Goal: Navigation & Orientation: Find specific page/section

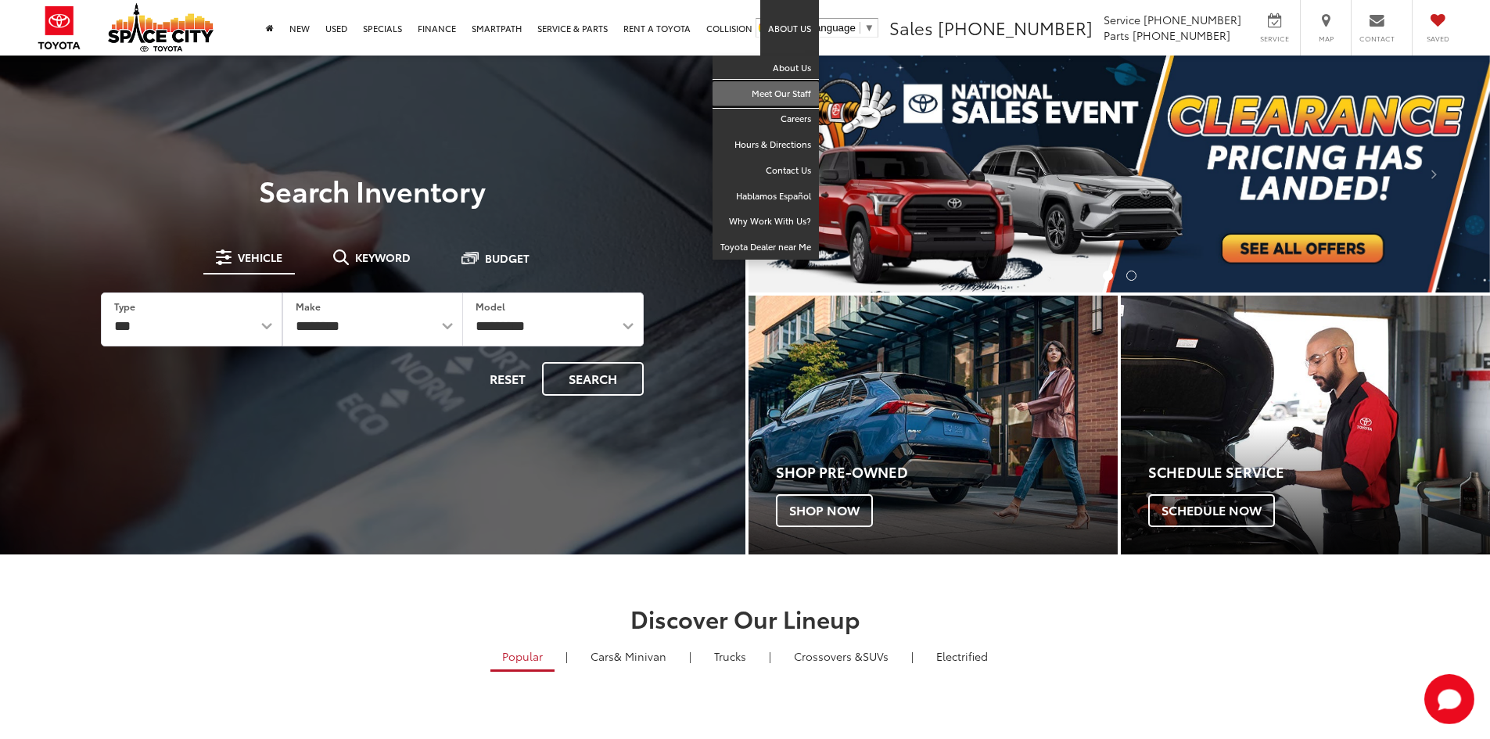
click at [787, 102] on link "Meet Our Staff" at bounding box center [765, 94] width 106 height 26
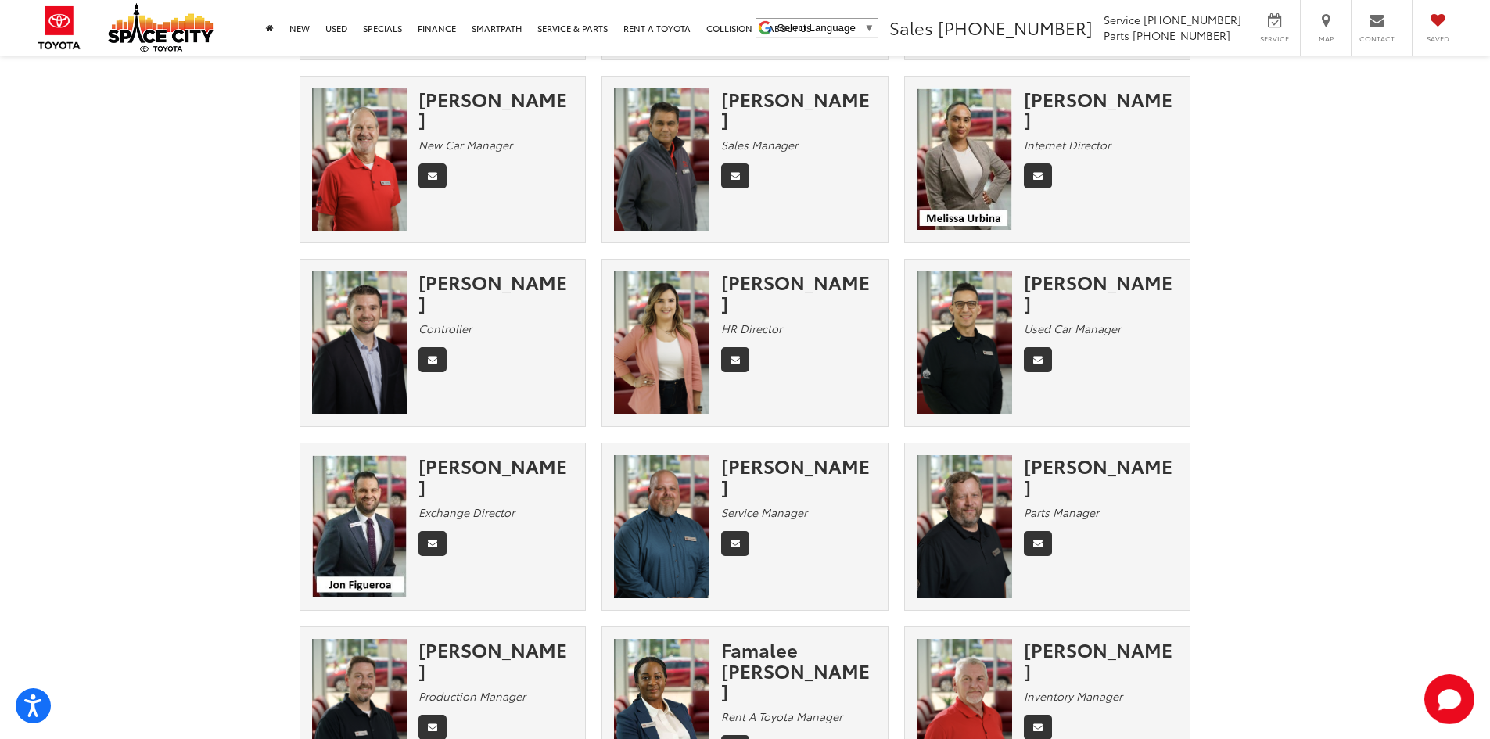
scroll to position [469, 0]
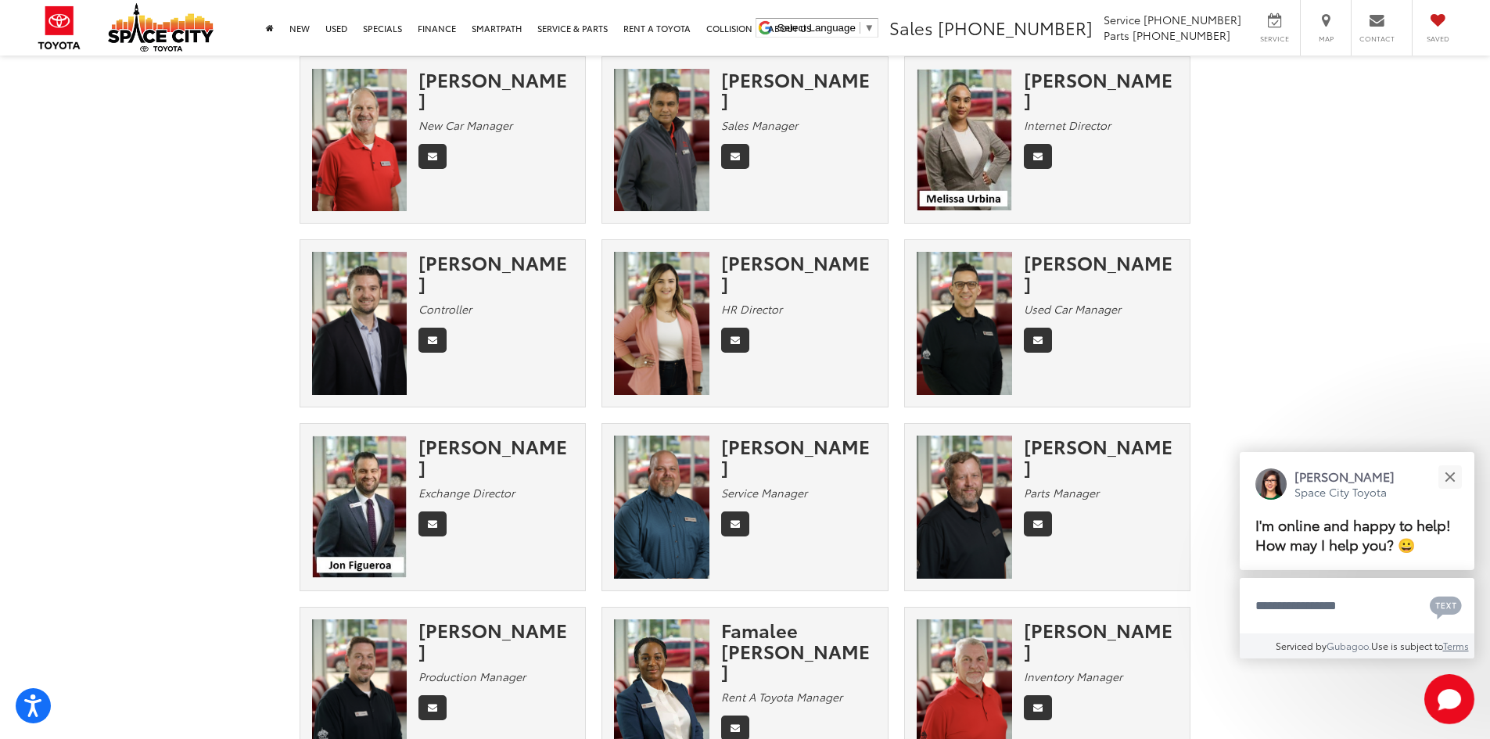
click at [347, 338] on img at bounding box center [359, 323] width 95 height 143
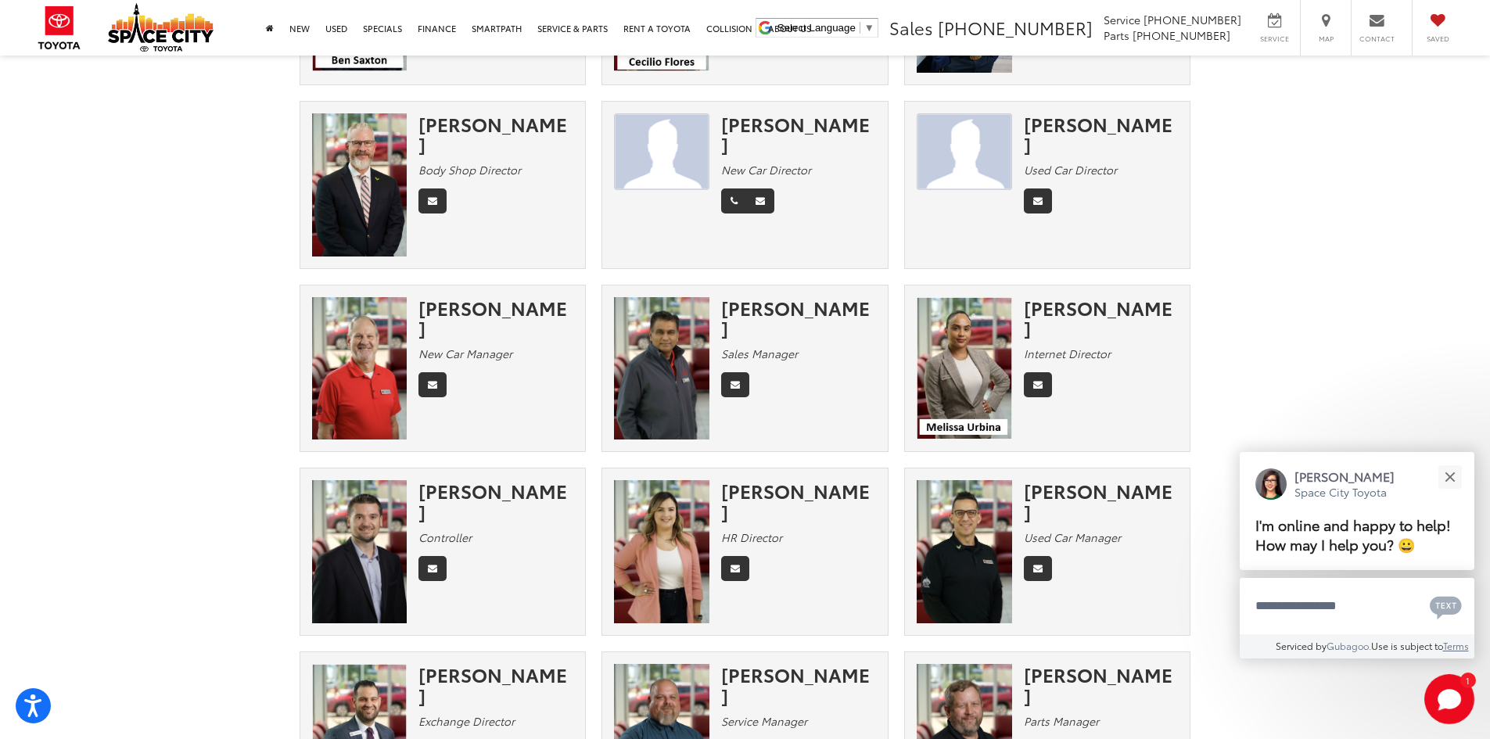
scroll to position [163, 0]
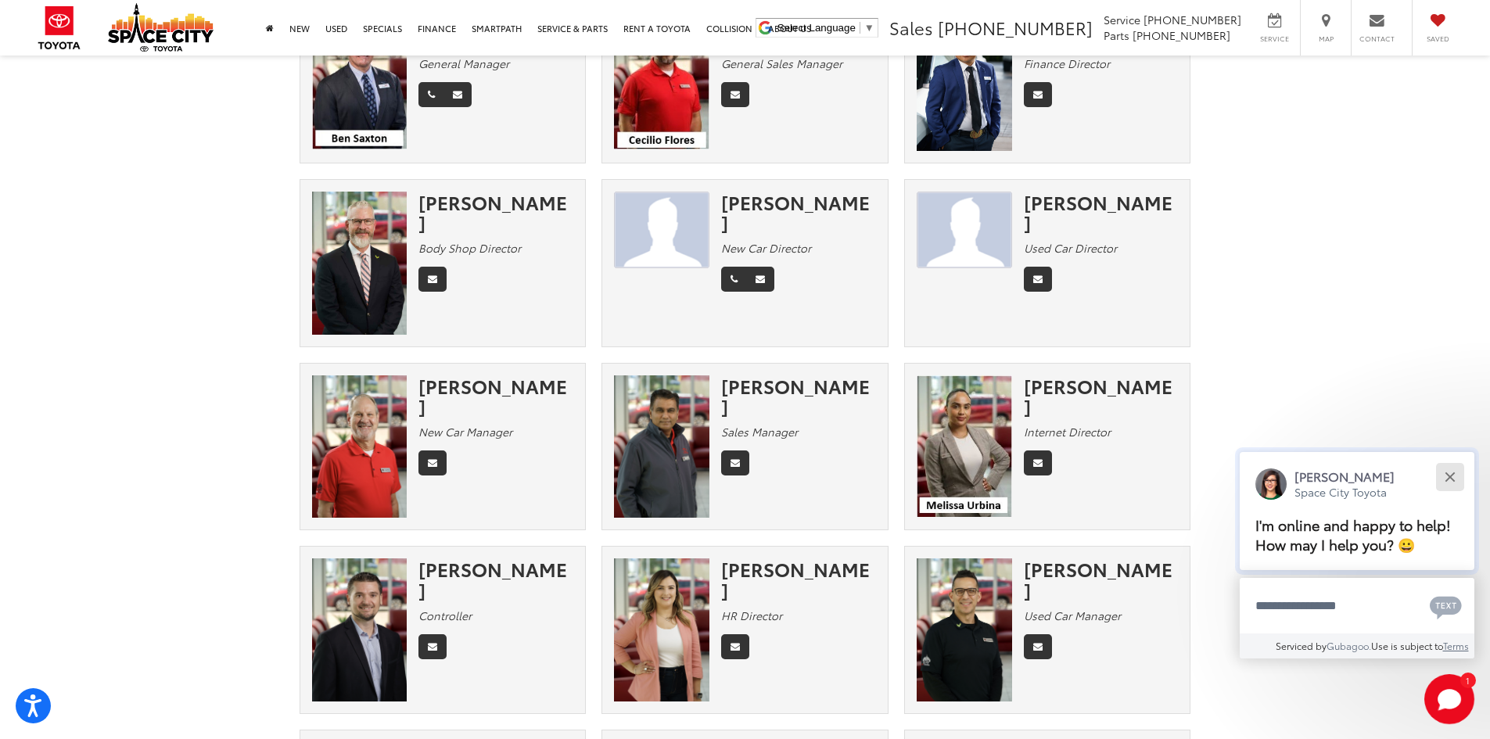
click at [1449, 475] on div "Close" at bounding box center [1449, 477] width 10 height 10
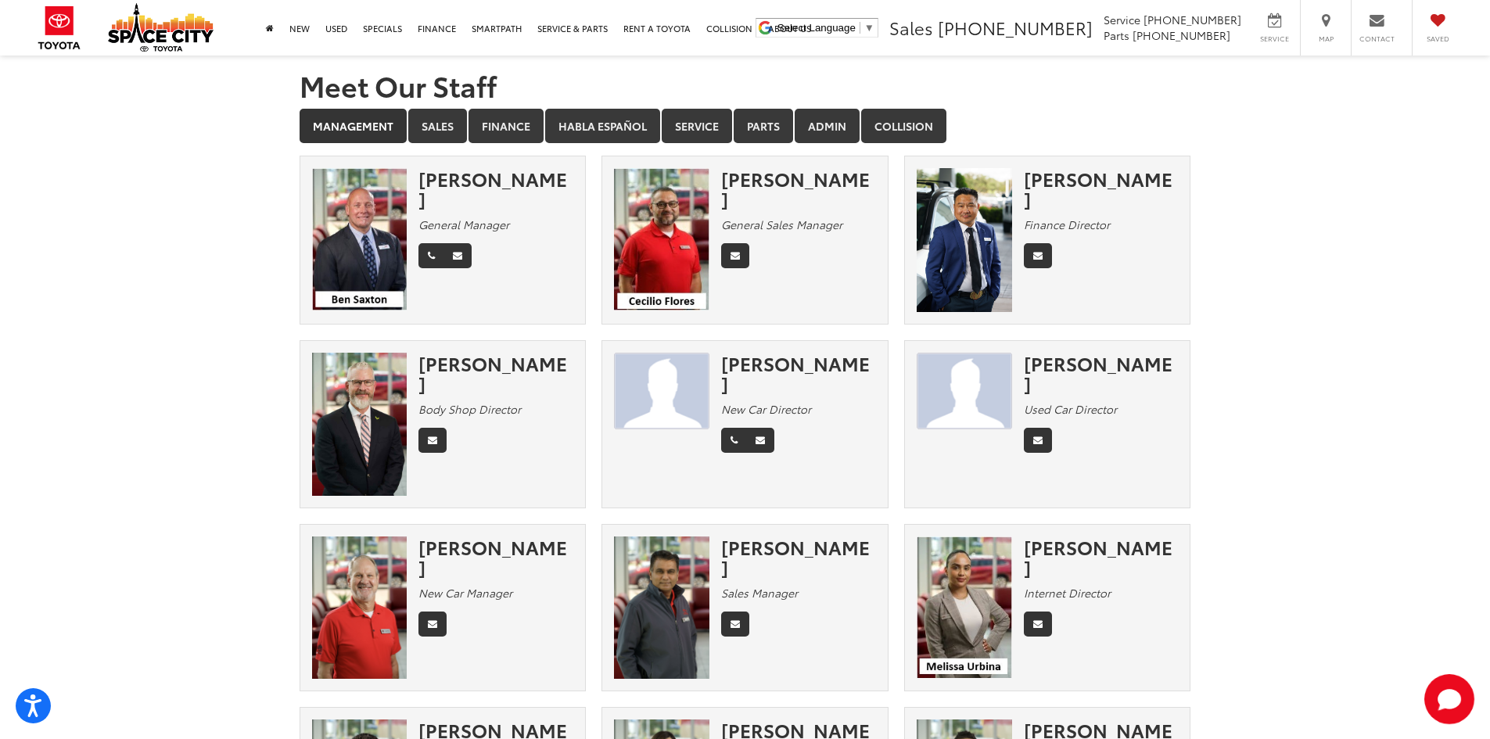
scroll to position [0, 0]
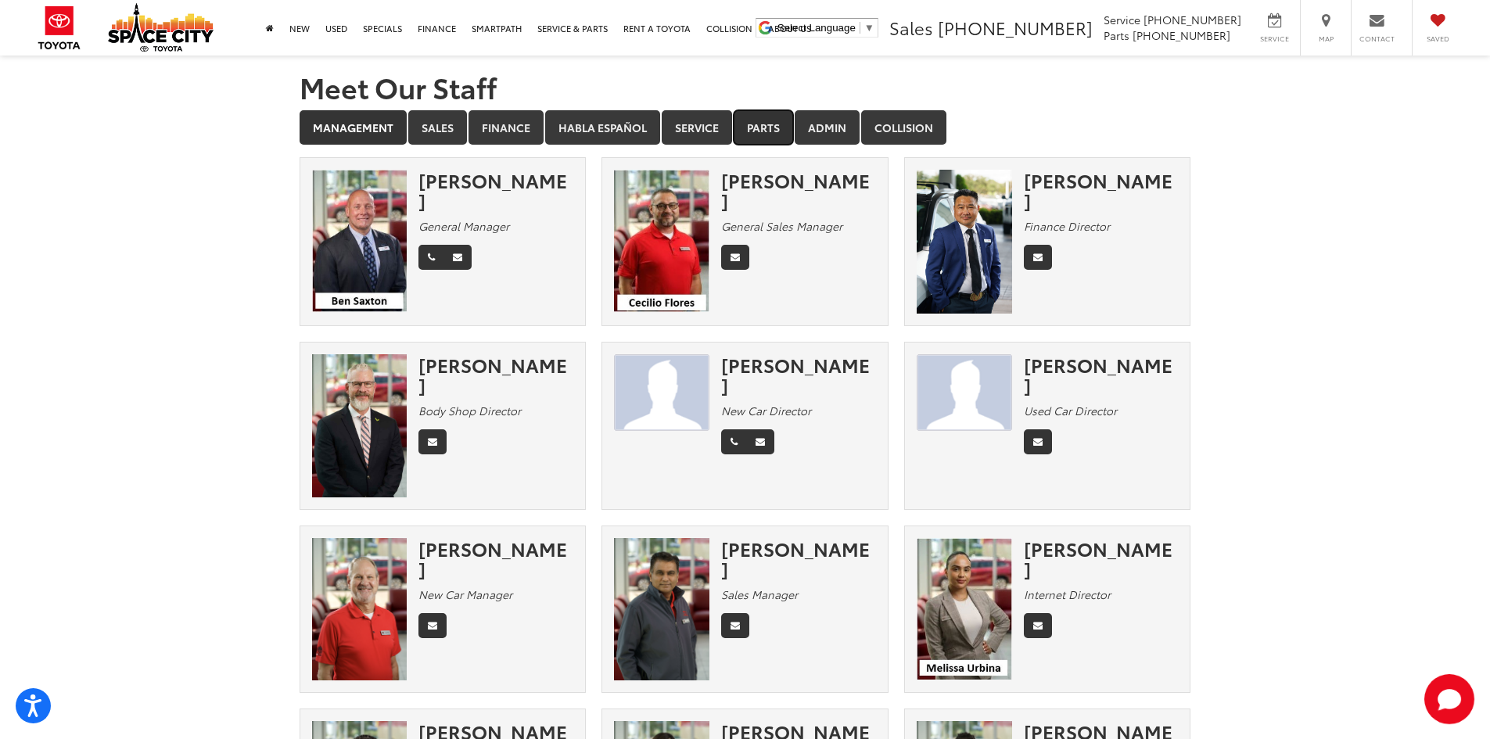
click at [754, 126] on link "Parts" at bounding box center [762, 127] width 59 height 34
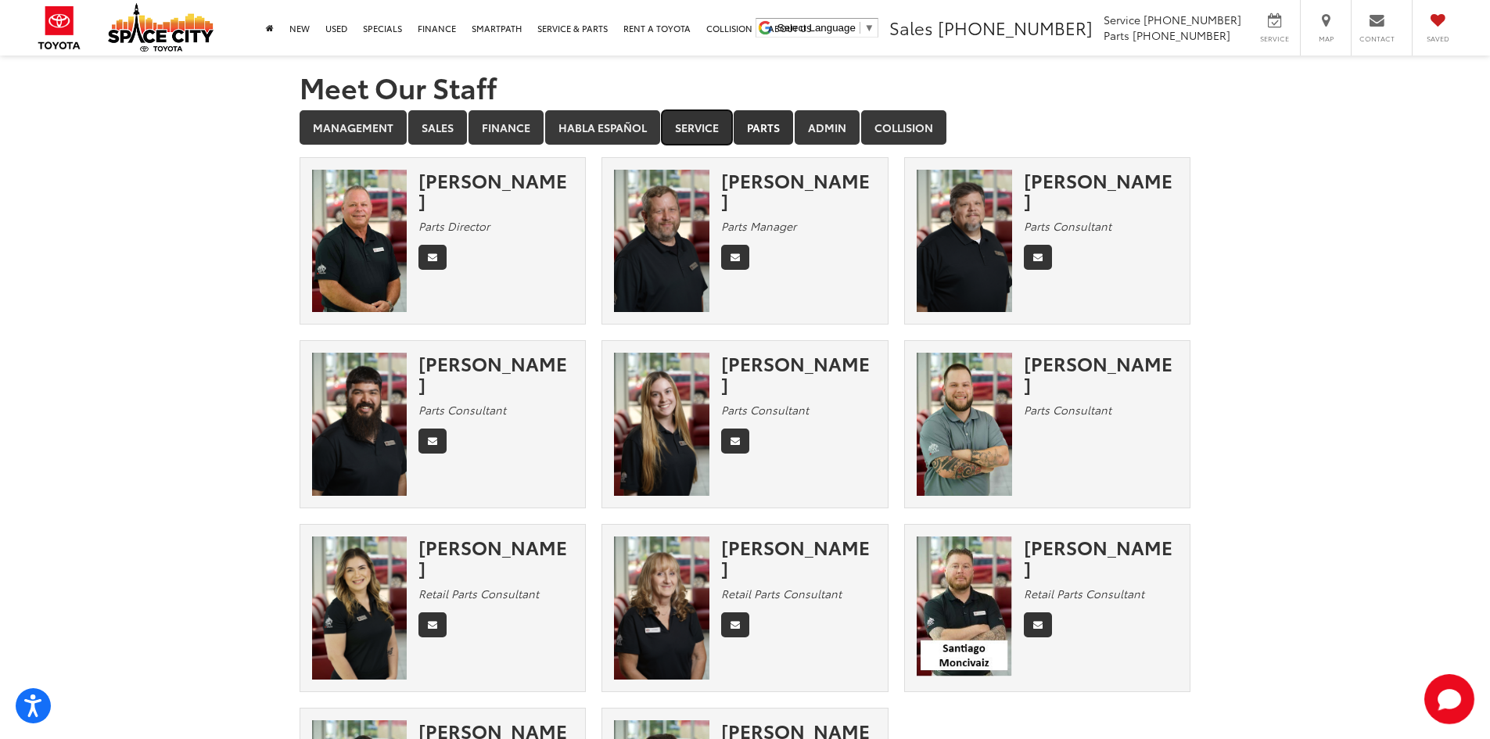
click at [691, 125] on link "Service" at bounding box center [697, 127] width 70 height 34
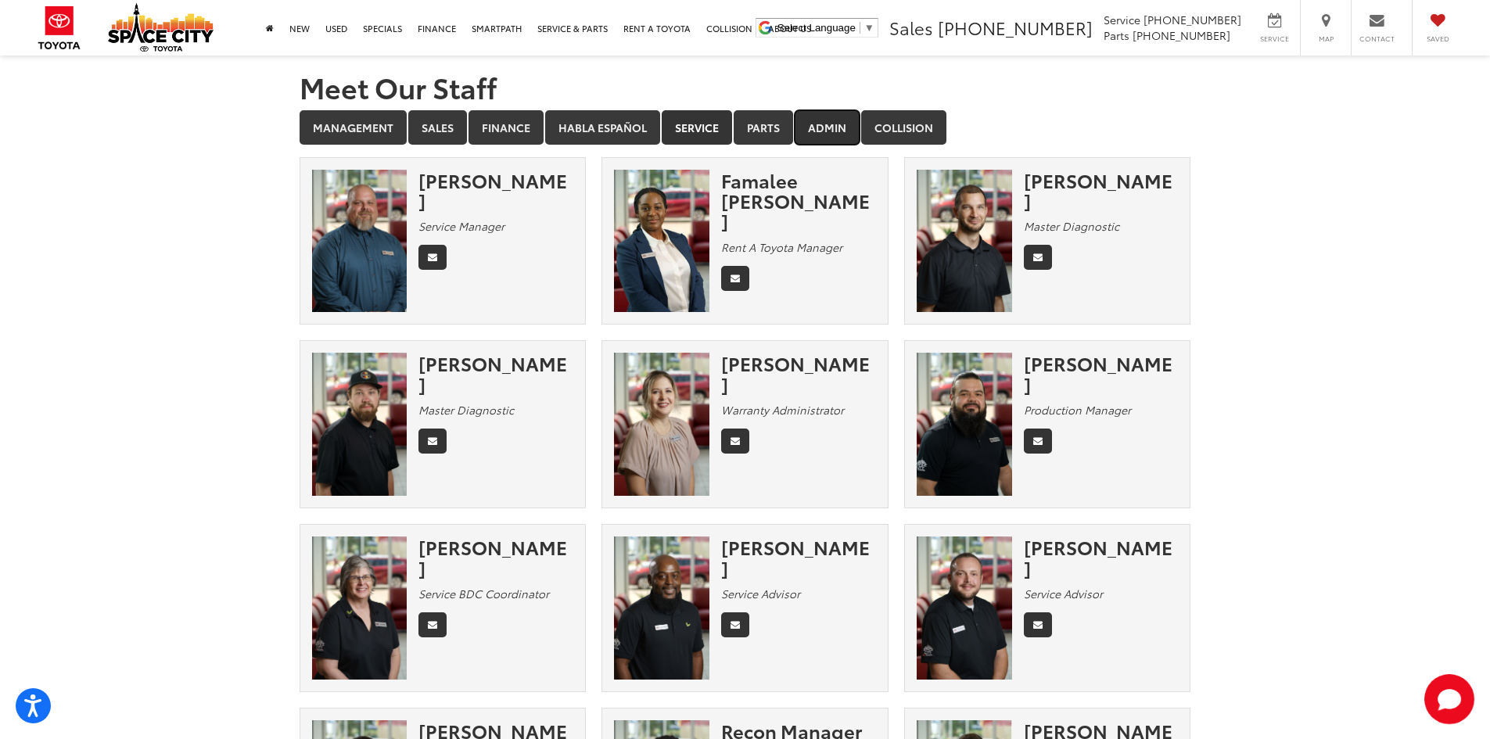
click at [819, 114] on link "Admin" at bounding box center [826, 127] width 65 height 34
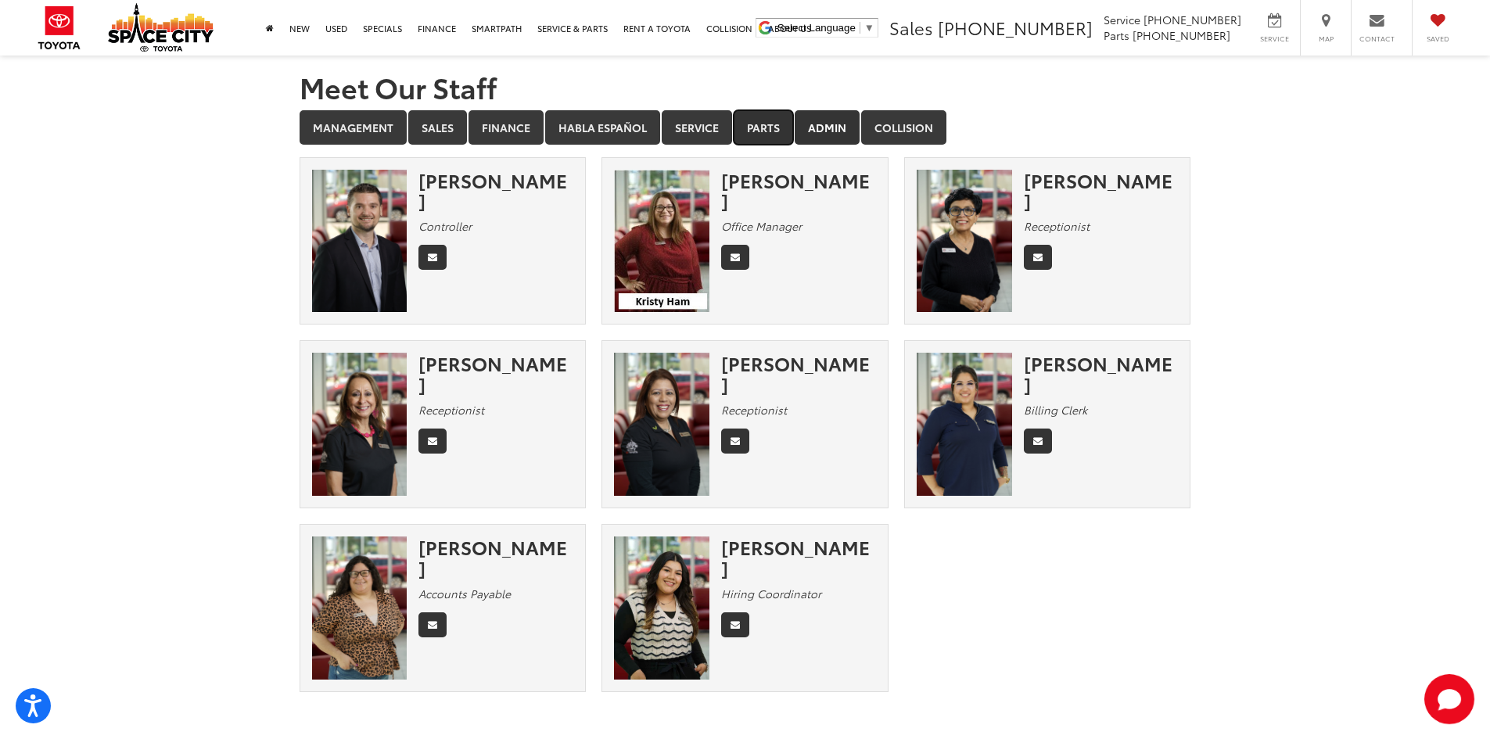
click at [748, 126] on link "Parts" at bounding box center [762, 127] width 59 height 34
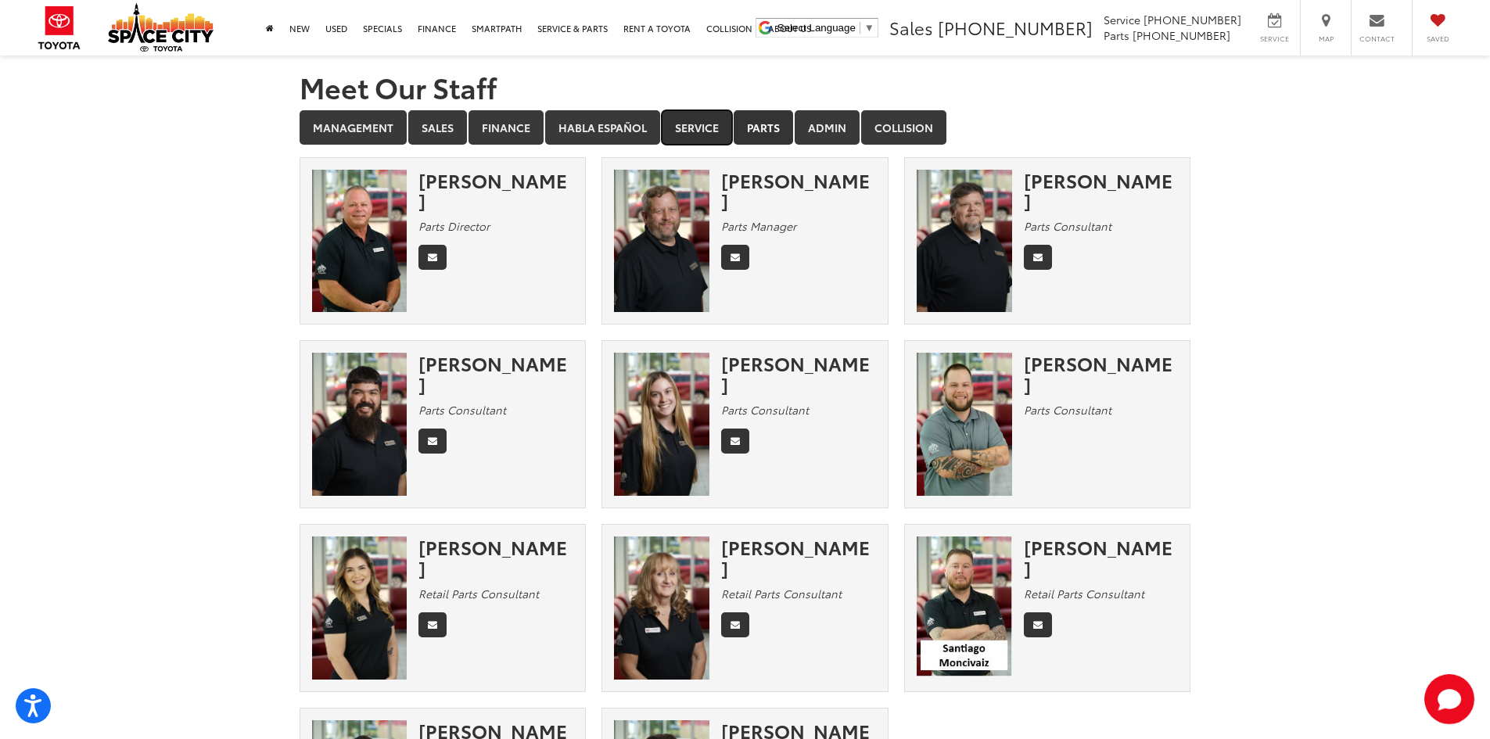
click at [715, 125] on link "Service" at bounding box center [697, 127] width 70 height 34
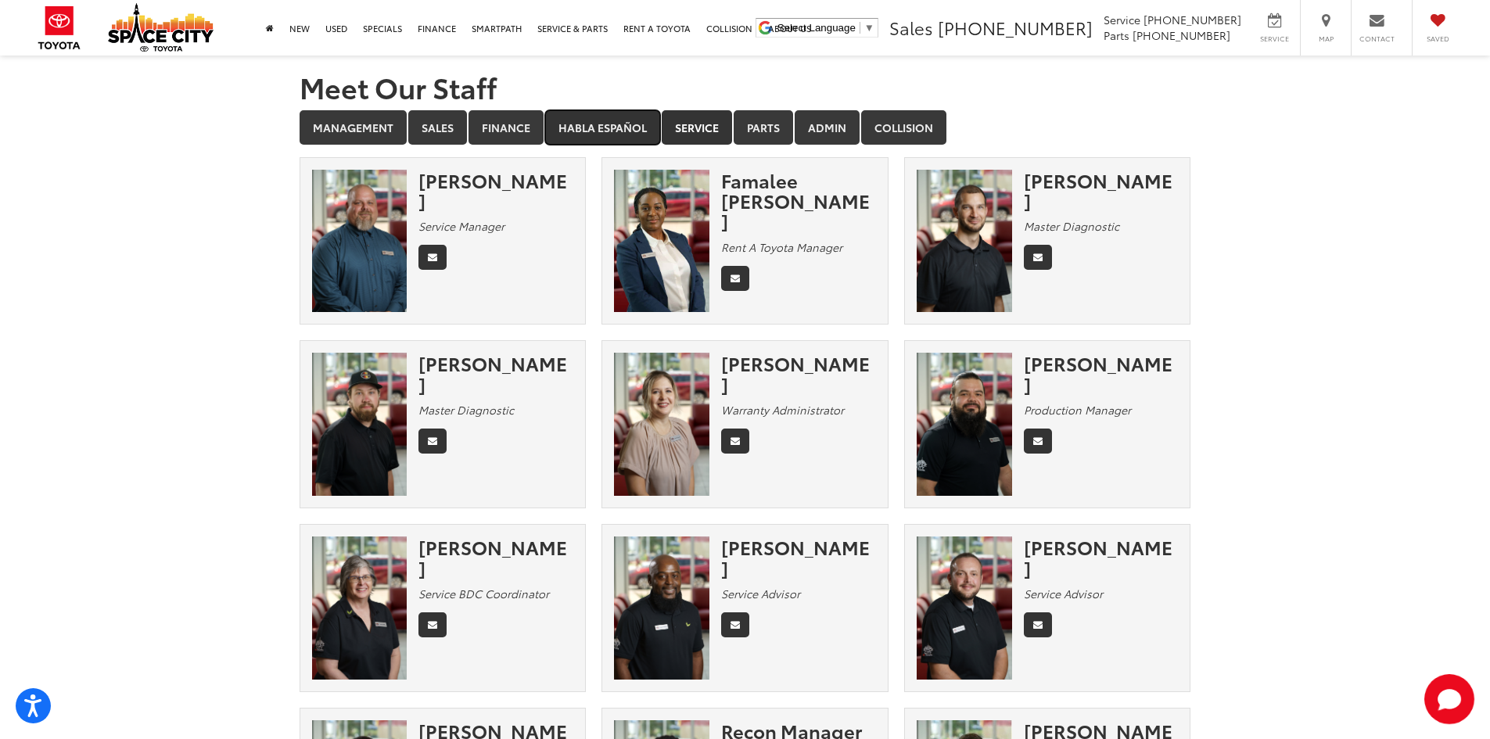
click at [625, 135] on link "Habla Español" at bounding box center [602, 127] width 115 height 34
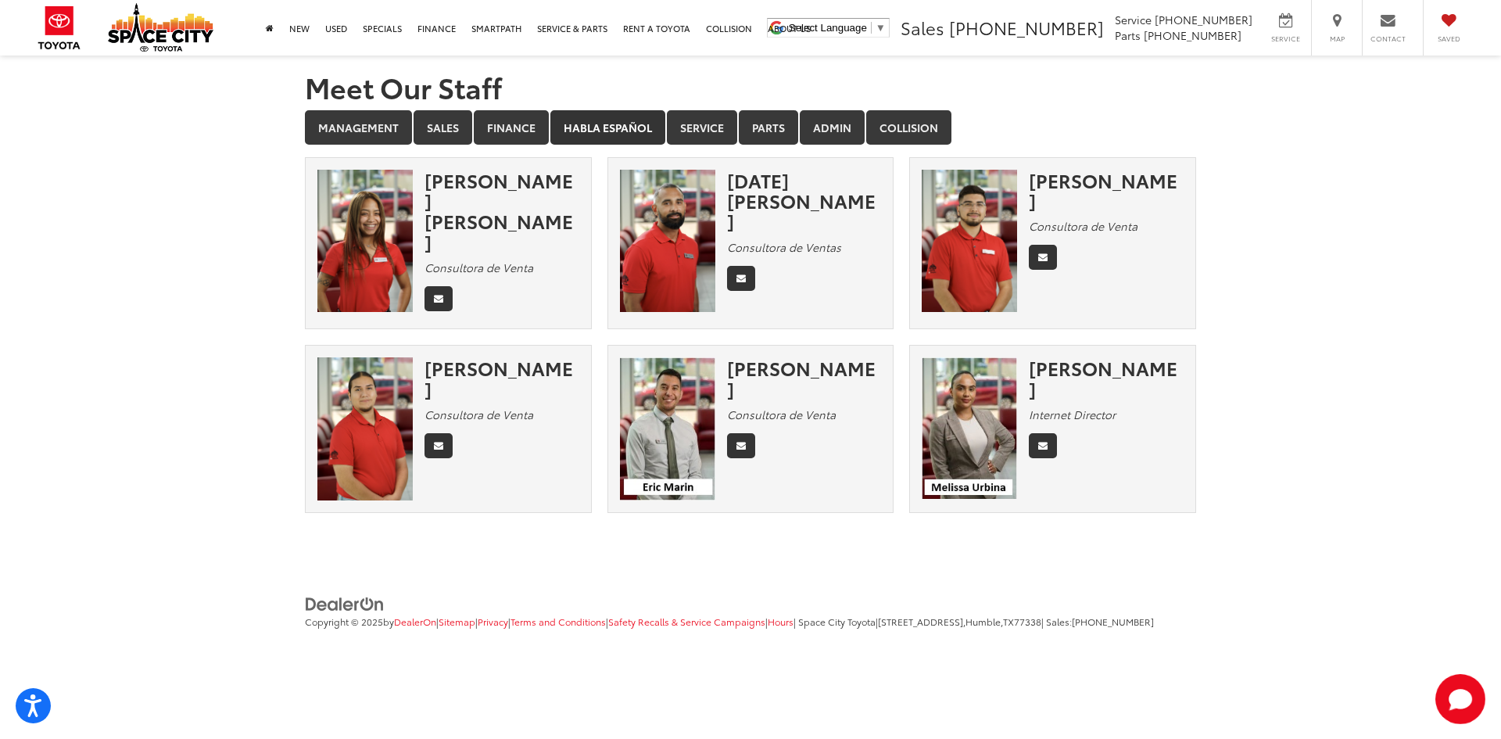
drag, startPoint x: 362, startPoint y: 344, endPoint x: 360, endPoint y: 352, distance: 8.2
drag, startPoint x: 360, startPoint y: 352, endPoint x: 73, endPoint y: 383, distance: 288.7
click at [73, 383] on section "Meet Our Staff Management Sales Finance Habla Español Service Parts Admin Colli…" at bounding box center [750, 292] width 1501 height 473
click at [519, 127] on link "Finance" at bounding box center [511, 127] width 75 height 34
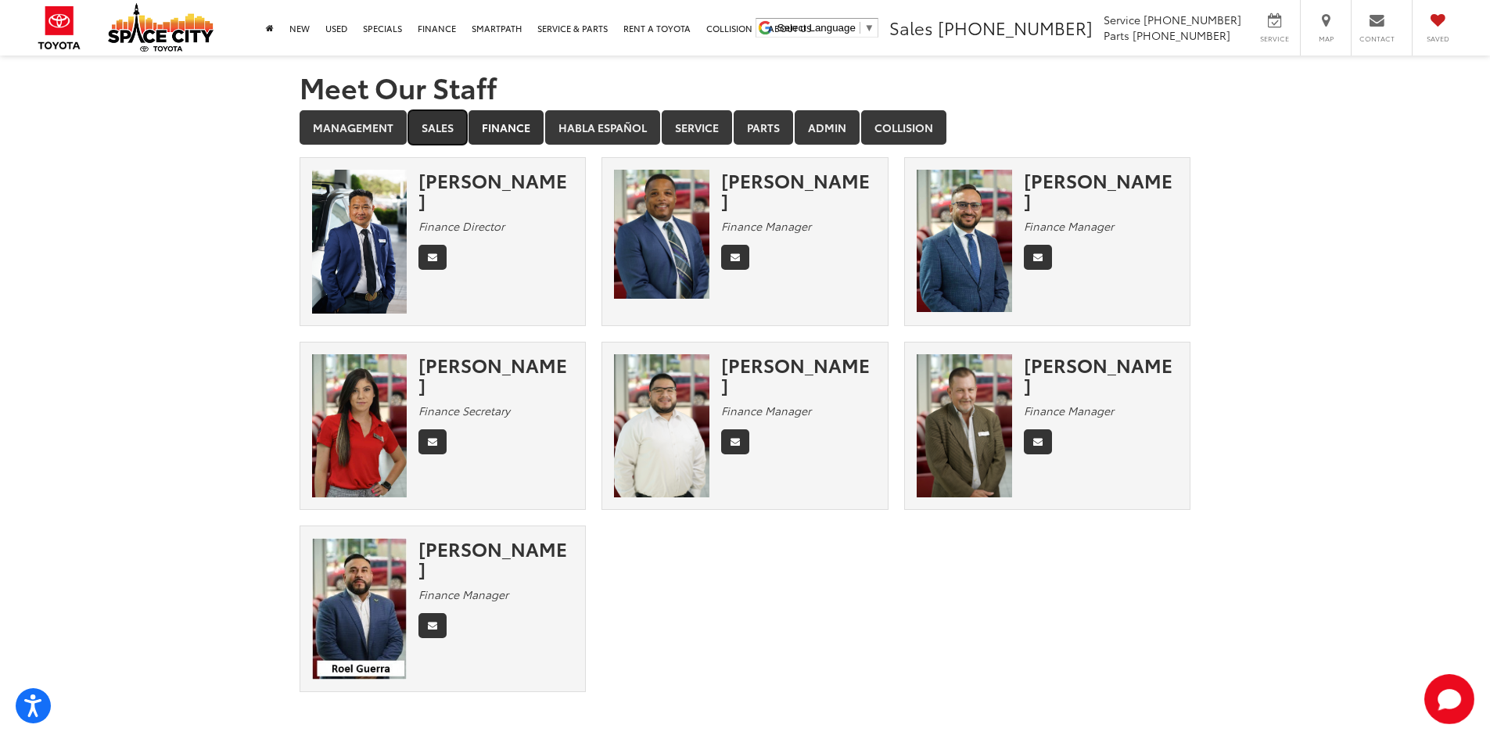
click at [446, 131] on link "Sales" at bounding box center [437, 127] width 59 height 34
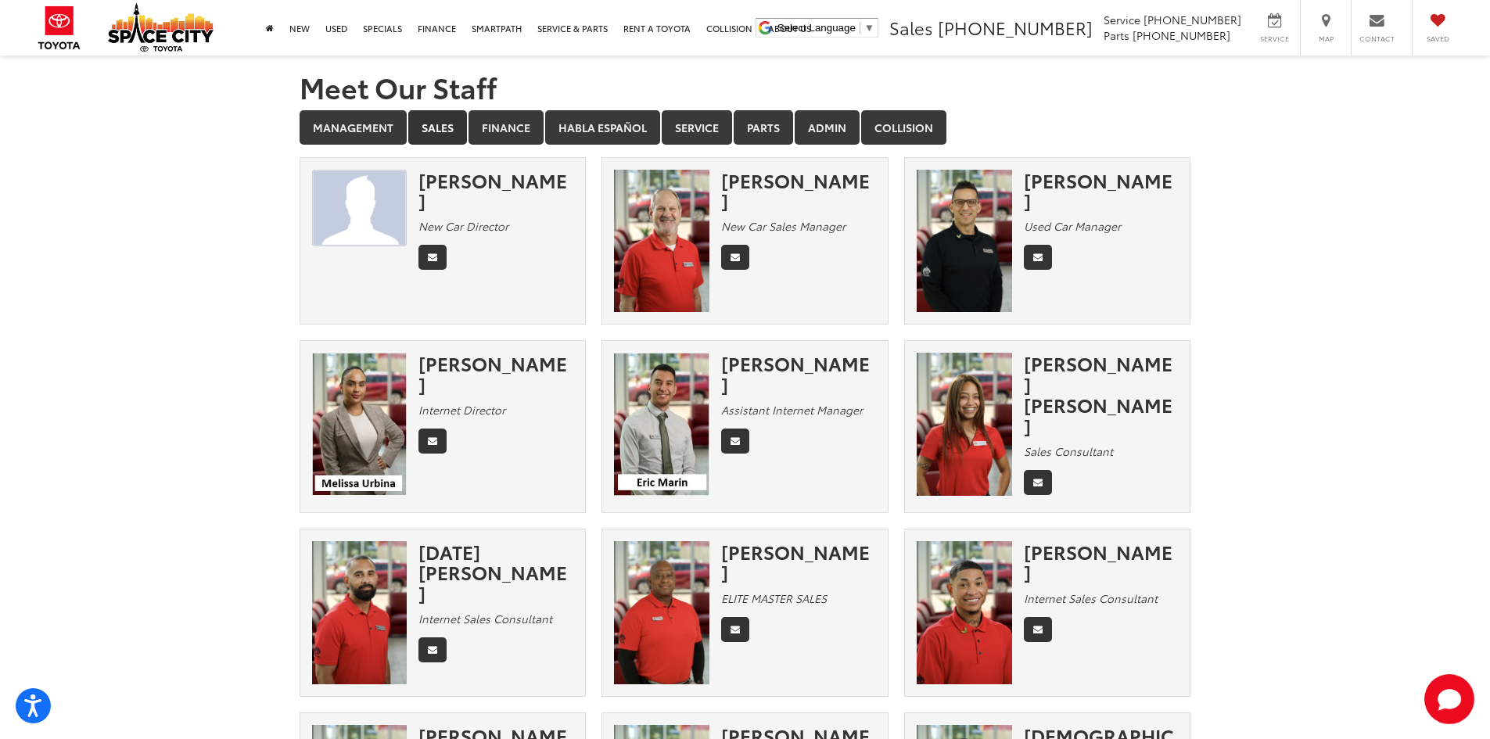
click at [341, 131] on link "Management" at bounding box center [352, 127] width 107 height 34
